Goal: Information Seeking & Learning: Learn about a topic

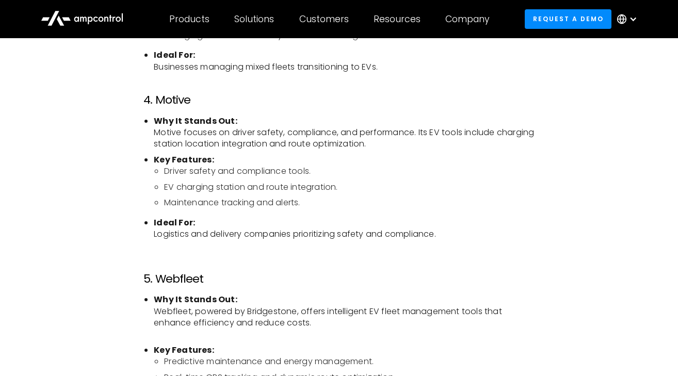
scroll to position [1392, 0]
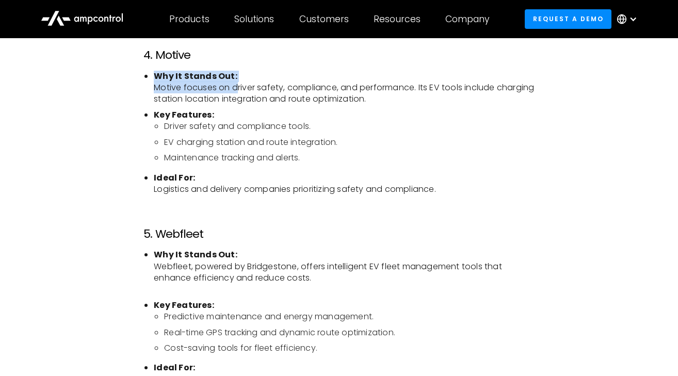
drag, startPoint x: 154, startPoint y: 78, endPoint x: 236, endPoint y: 86, distance: 82.4
click at [236, 86] on li "Why It Stands Out: Motive focuses on driver safety, compliance, and performance…" at bounding box center [344, 88] width 381 height 35
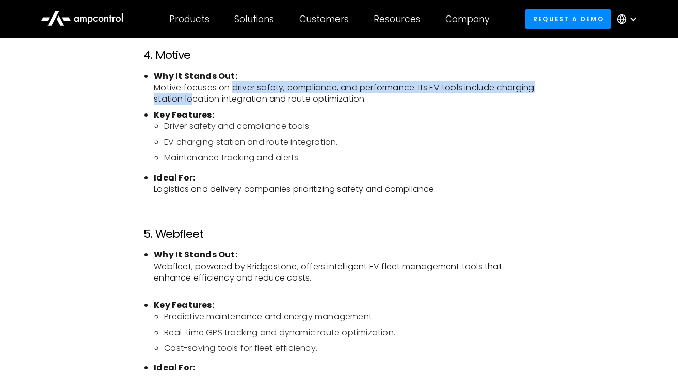
drag, startPoint x: 233, startPoint y: 88, endPoint x: 234, endPoint y: 102, distance: 13.9
click at [234, 102] on li "Why It Stands Out: Motive focuses on driver safety, compliance, and performance…" at bounding box center [344, 88] width 381 height 35
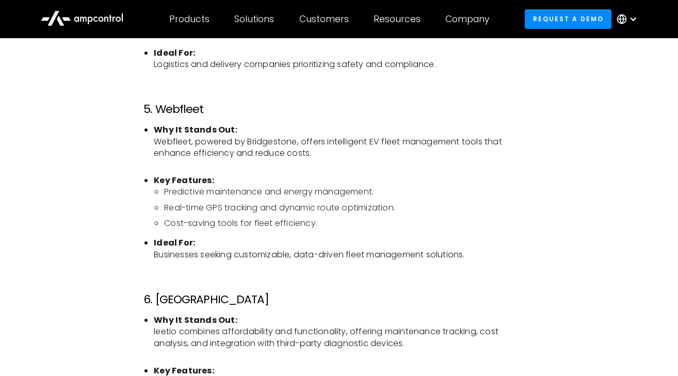
scroll to position [1547, 0]
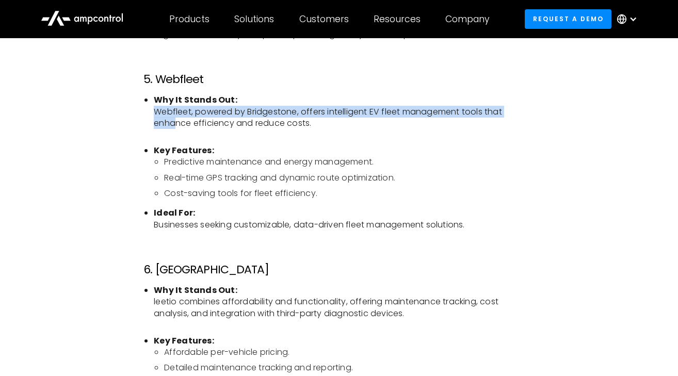
drag, startPoint x: 155, startPoint y: 118, endPoint x: 175, endPoint y: 118, distance: 19.6
click at [175, 118] on li "Why It Stands Out: Webfleet, powered by Bridgestone, offers intelligent EV flee…" at bounding box center [344, 117] width 381 height 46
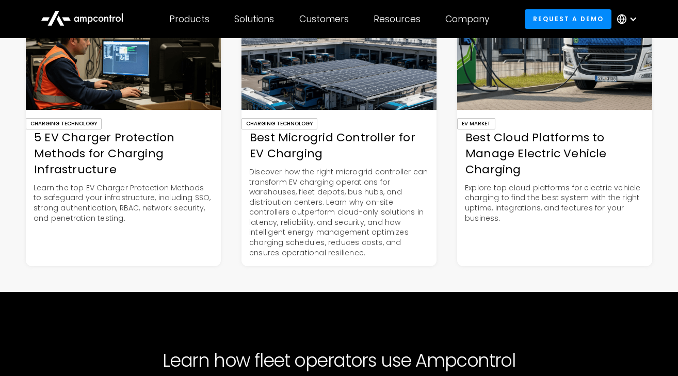
scroll to position [3610, 0]
